Goal: Transaction & Acquisition: Purchase product/service

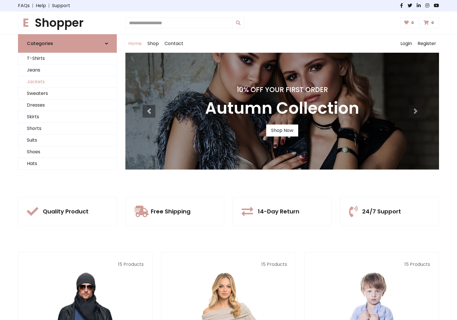
click at [67, 82] on link "Jackets" at bounding box center [67, 82] width 98 height 12
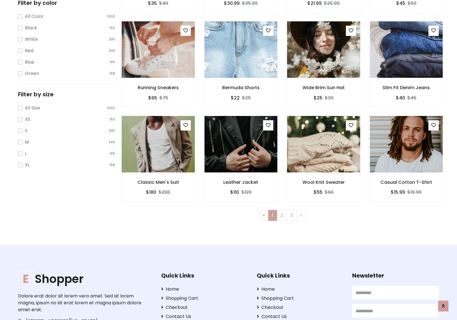
scroll to position [156, 0]
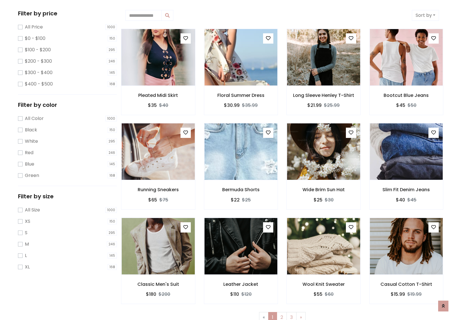
click at [158, 57] on img at bounding box center [158, 57] width 88 height 137
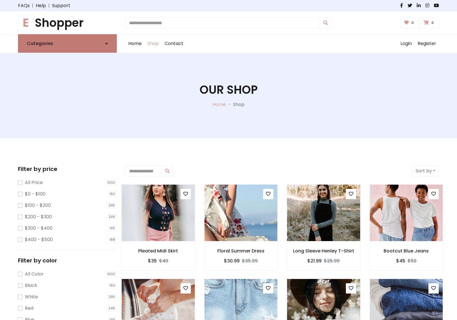
click at [67, 43] on link "Categories" at bounding box center [67, 43] width 99 height 19
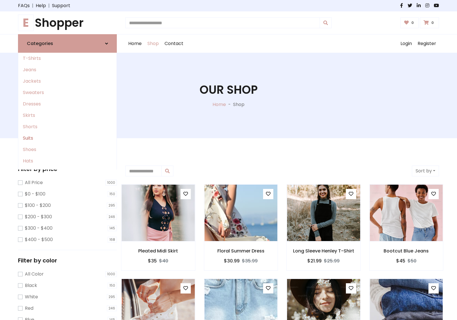
click at [67, 138] on link "Suits" at bounding box center [67, 138] width 98 height 11
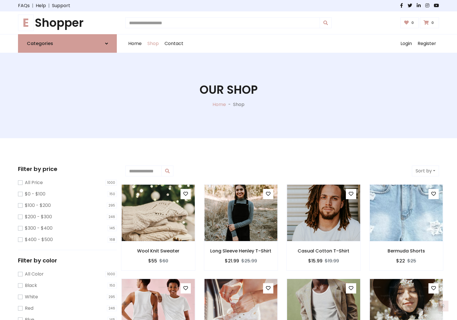
scroll to position [315, 0]
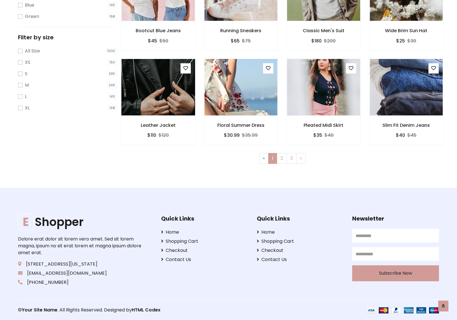
click at [158, 87] on img at bounding box center [158, 87] width 88 height 137
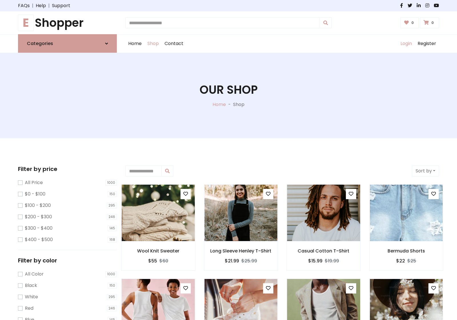
click at [406, 44] on link "Login" at bounding box center [405, 44] width 17 height 18
click at [106, 43] on icon at bounding box center [106, 43] width 3 height 5
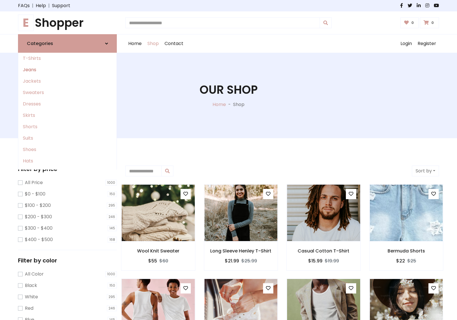
click at [67, 70] on link "Jeans" at bounding box center [67, 69] width 98 height 11
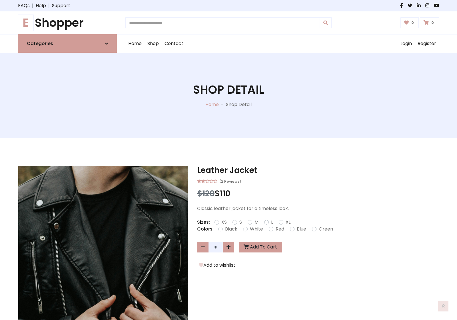
scroll to position [494, 0]
